Goal: Information Seeking & Learning: Find contact information

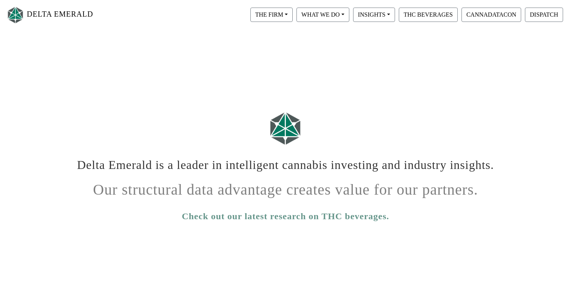
scroll to position [9, 0]
click at [293, 17] on button "WHAT WE DO" at bounding box center [271, 15] width 42 height 14
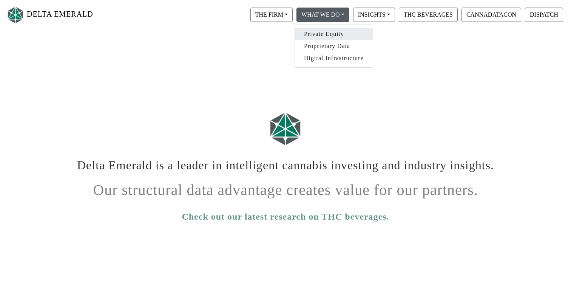
click at [324, 33] on link "Private Equity" at bounding box center [334, 34] width 78 height 12
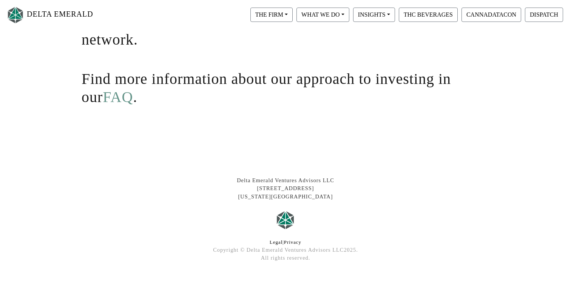
scroll to position [215, 0]
click at [103, 101] on link "FAQ" at bounding box center [118, 97] width 30 height 17
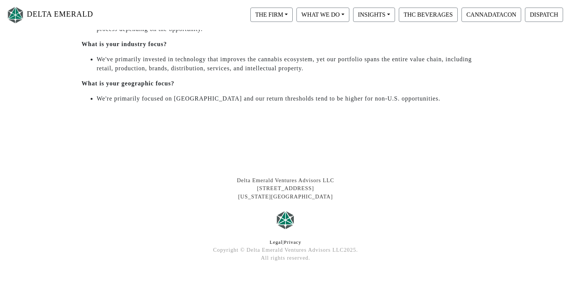
scroll to position [387, 0]
click at [543, 12] on button "DISPATCH" at bounding box center [544, 15] width 38 height 14
click at [490, 17] on button "CANNADATACON" at bounding box center [491, 15] width 60 height 14
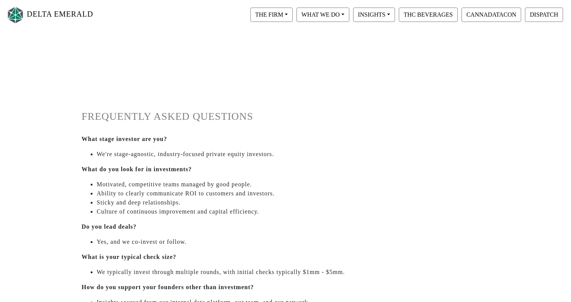
scroll to position [0, 0]
click at [279, 15] on button "THE FIRM" at bounding box center [271, 15] width 42 height 14
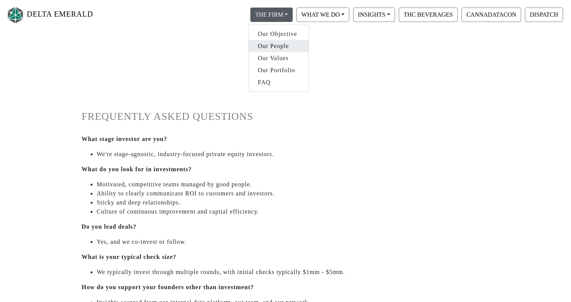
click at [275, 46] on link "Our People" at bounding box center [279, 46] width 60 height 12
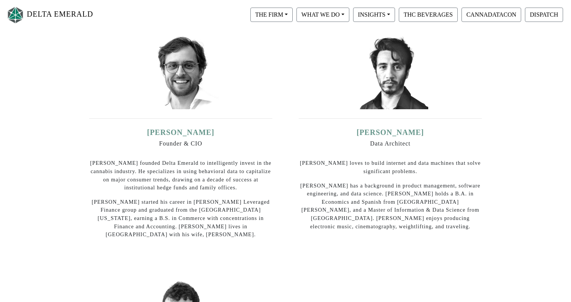
scroll to position [165, 0]
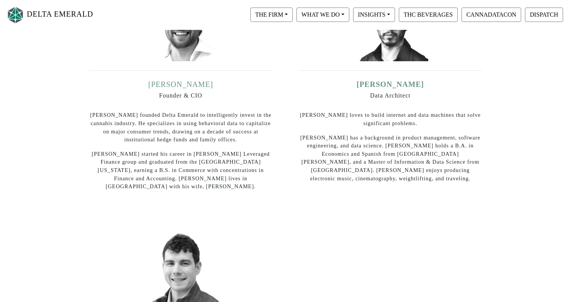
click at [182, 83] on link "Ian Dominguez" at bounding box center [180, 84] width 65 height 8
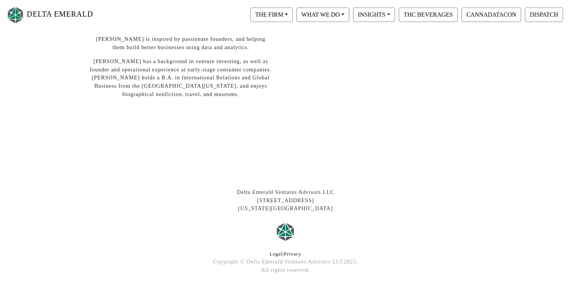
scroll to position [485, 0]
